Goal: Transaction & Acquisition: Purchase product/service

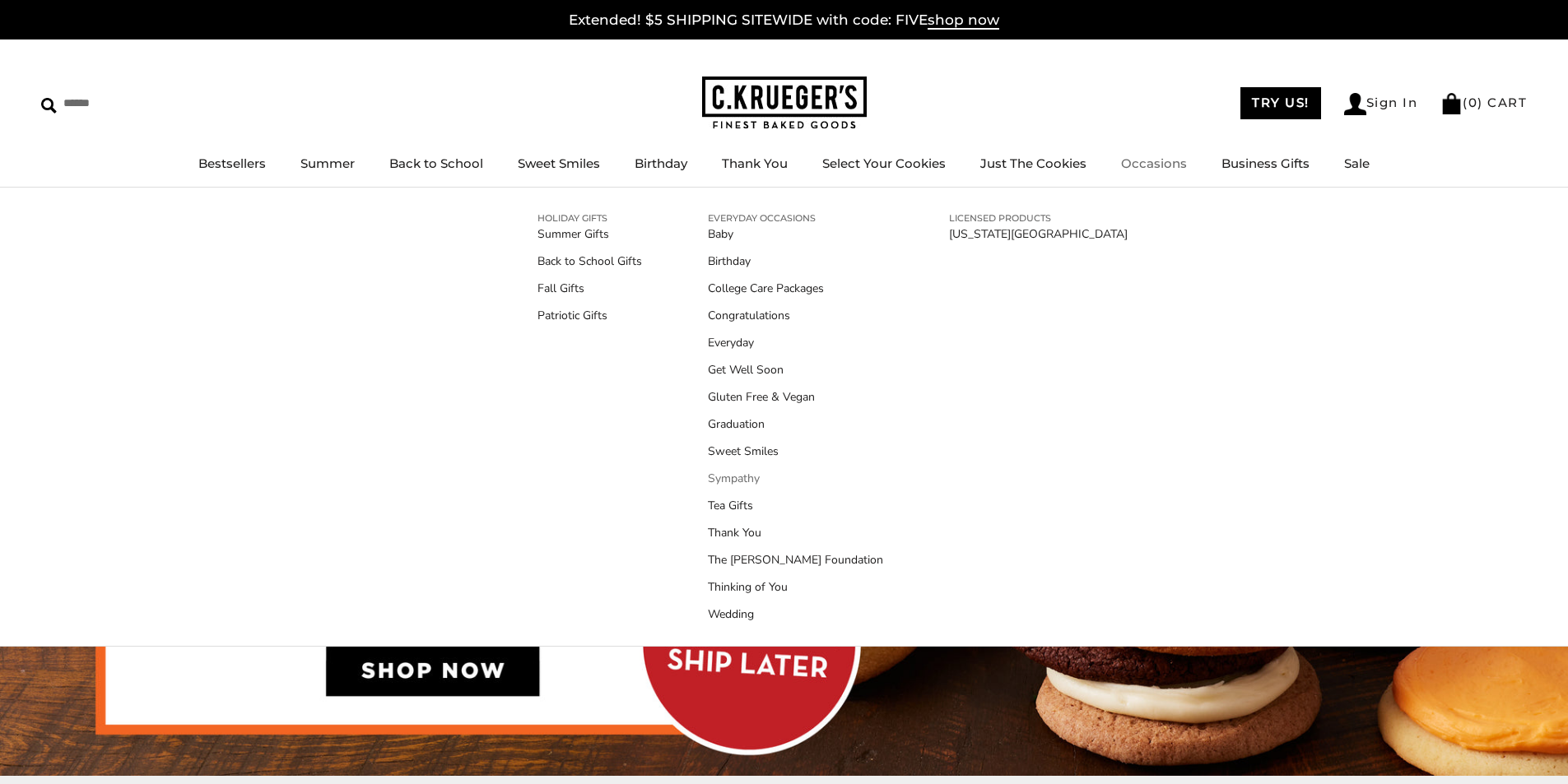
click at [746, 473] on link "Sympathy" at bounding box center [796, 478] width 176 height 17
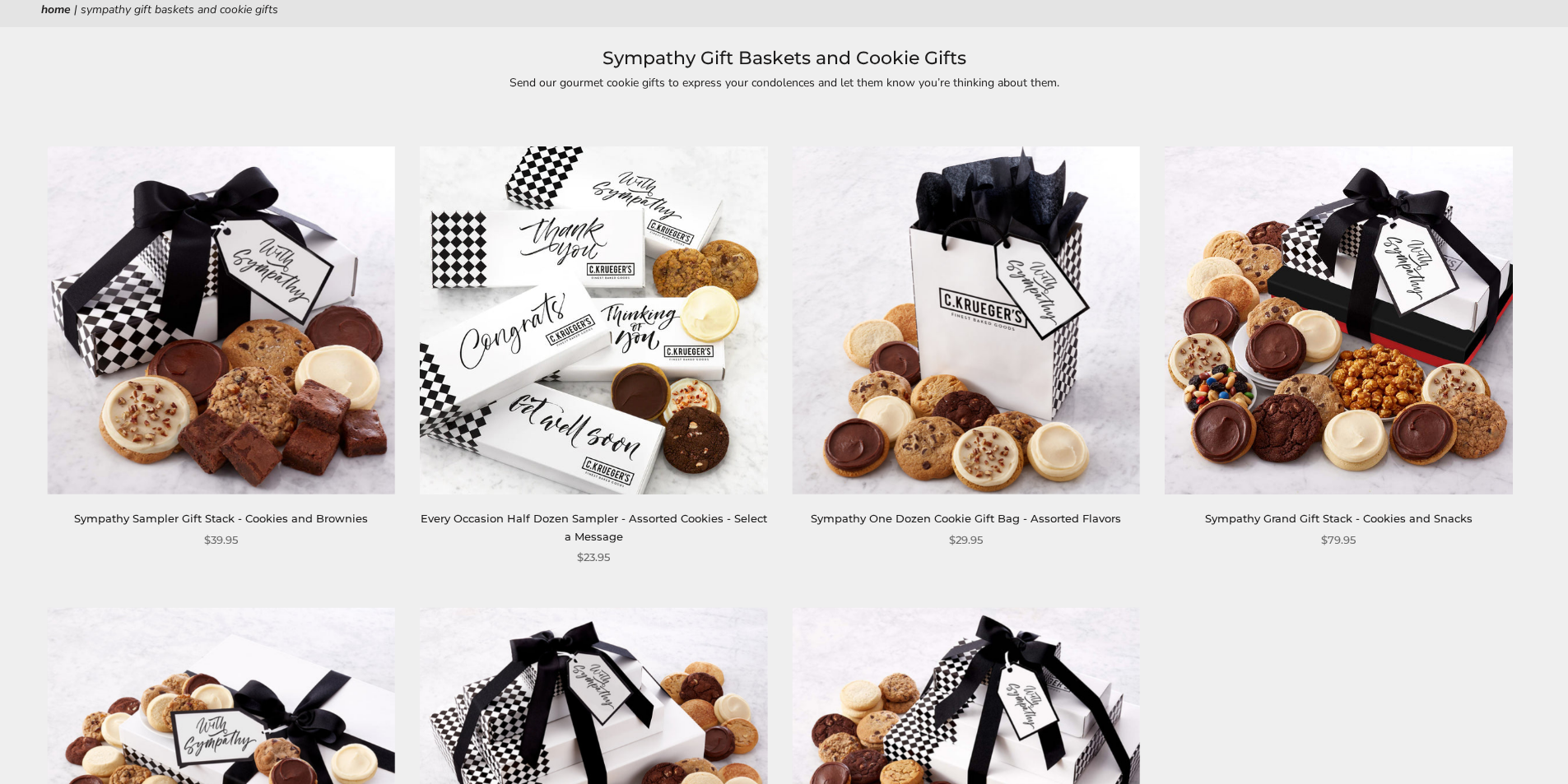
scroll to position [247, 0]
